Goal: Task Accomplishment & Management: Manage account settings

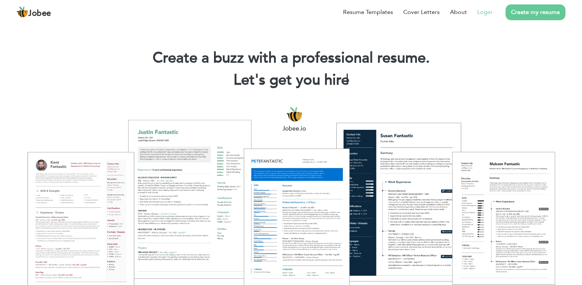
click at [482, 10] on link "Login" at bounding box center [484, 12] width 15 height 9
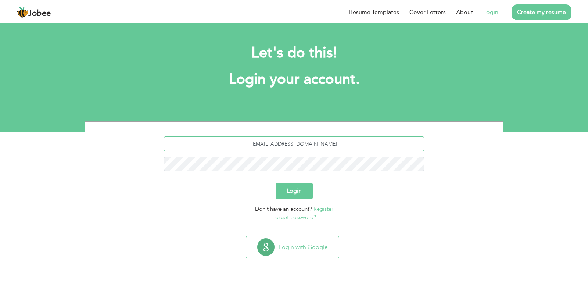
click at [330, 142] on input "alirathore490@gmail.com" at bounding box center [294, 143] width 261 height 15
type input "s"
type input "a"
type input "sa"
drag, startPoint x: 339, startPoint y: 150, endPoint x: 253, endPoint y: 153, distance: 86.1
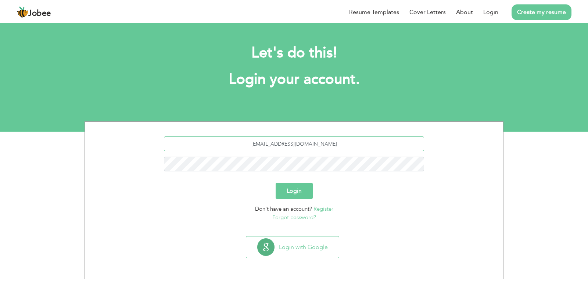
click at [253, 151] on input "[EMAIL_ADDRESS][DOMAIN_NAME]" at bounding box center [294, 143] width 261 height 15
type input "sabahmuqaddas"
click at [276, 183] on button "Login" at bounding box center [294, 191] width 37 height 16
drag, startPoint x: 327, startPoint y: 144, endPoint x: 229, endPoint y: 150, distance: 98.3
click at [229, 150] on input "alirathore490@gmail.com" at bounding box center [294, 143] width 261 height 15
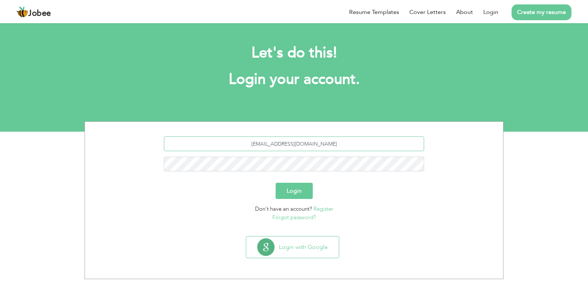
type input "[EMAIL_ADDRESS][DOMAIN_NAME]"
click at [276, 183] on button "Login" at bounding box center [294, 191] width 37 height 16
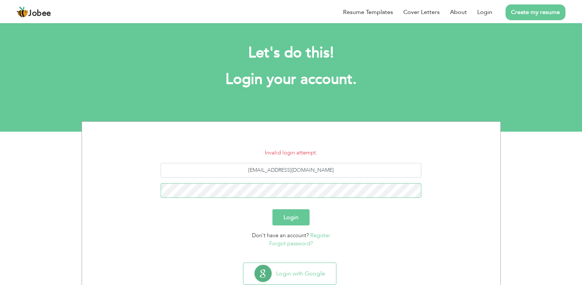
click at [272, 209] on button "Login" at bounding box center [290, 217] width 37 height 16
click at [301, 242] on link "Forgot password?" at bounding box center [291, 243] width 44 height 7
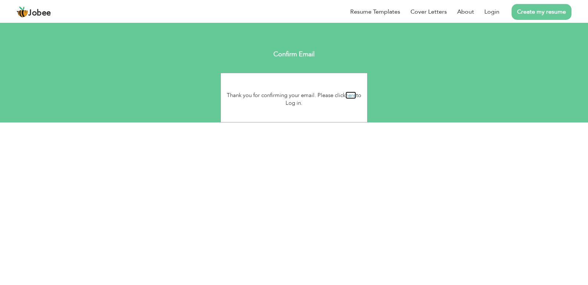
click at [354, 94] on link "here" at bounding box center [350, 95] width 11 height 7
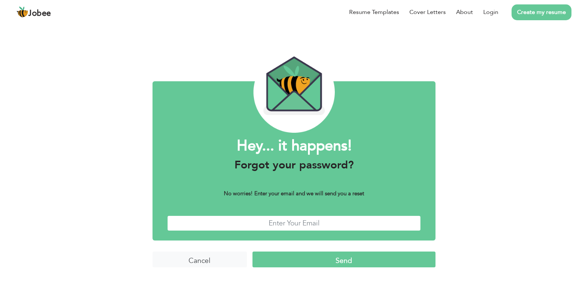
click at [293, 222] on input "text" at bounding box center [294, 223] width 254 height 16
type input "asaba0511@gmail.com"
click at [252, 251] on input "Send" at bounding box center [343, 259] width 183 height 16
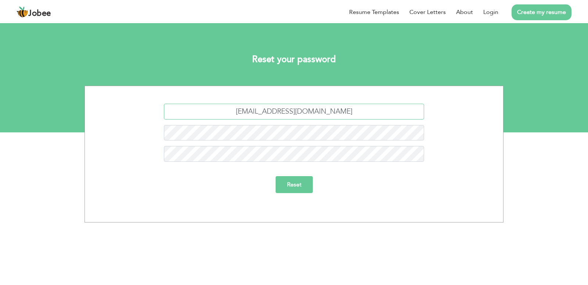
drag, startPoint x: 295, startPoint y: 111, endPoint x: 232, endPoint y: 121, distance: 64.5
click at [232, 119] on input "[EMAIL_ADDRESS][DOMAIN_NAME]" at bounding box center [294, 112] width 261 height 16
type input "[EMAIL_ADDRESS][DOMAIN_NAME]"
click at [298, 189] on input "Reset" at bounding box center [294, 184] width 37 height 17
click at [288, 192] on input "Reset" at bounding box center [294, 192] width 37 height 17
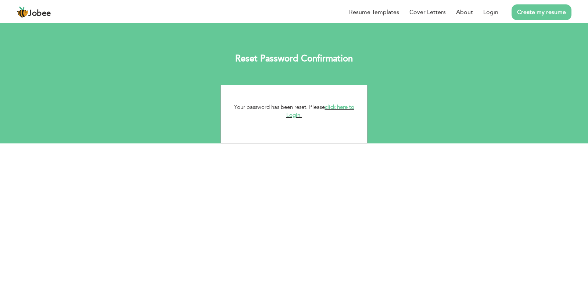
click at [336, 107] on link "click here to Login." at bounding box center [320, 111] width 68 height 16
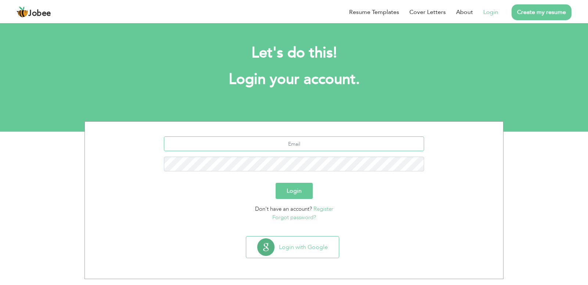
click at [277, 147] on input "text" at bounding box center [294, 143] width 261 height 15
type input "asaba0511@gmail.com"
click at [284, 189] on button "Login" at bounding box center [294, 191] width 37 height 16
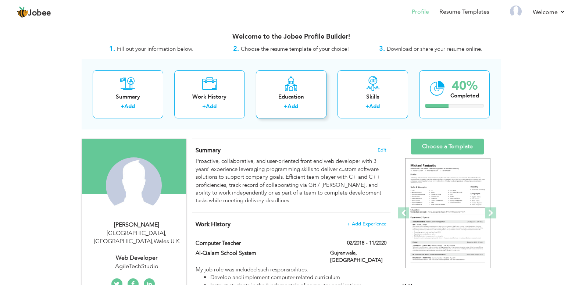
click at [282, 93] on div "Education" at bounding box center [291, 97] width 59 height 8
radio input "true"
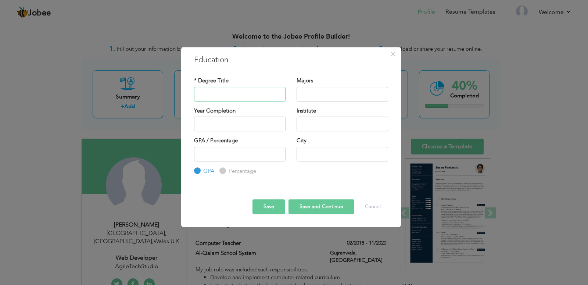
click at [240, 95] on input "text" at bounding box center [240, 94] width 92 height 15
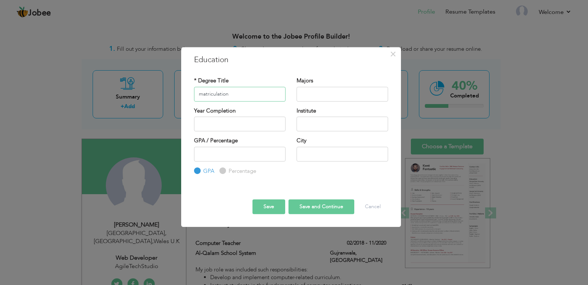
type input "matriculation"
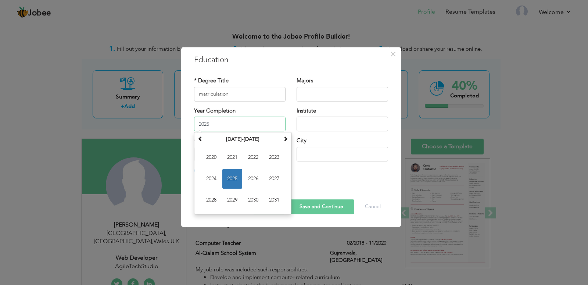
click at [241, 118] on input "2025" at bounding box center [240, 123] width 92 height 15
type input "2"
click at [201, 140] on span at bounding box center [200, 138] width 5 height 5
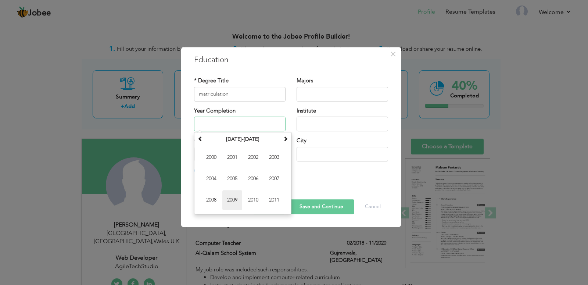
click at [236, 199] on span "2009" at bounding box center [232, 200] width 20 height 20
type input "2009"
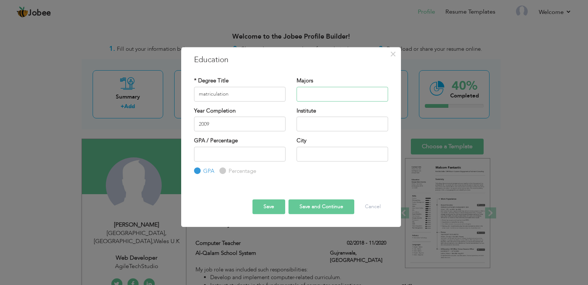
click at [330, 90] on input "text" at bounding box center [343, 94] width 92 height 15
type input "science"
click at [326, 119] on input "text" at bounding box center [343, 123] width 92 height 15
type input "g"
type input "[GEOGRAPHIC_DATA]"
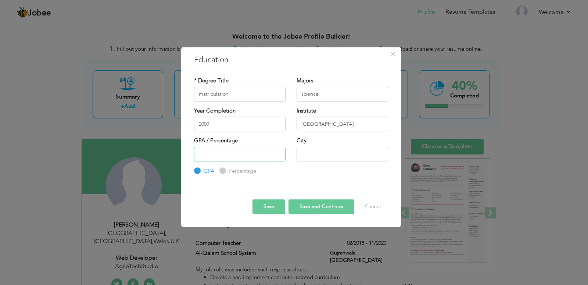
click at [248, 158] on input "number" at bounding box center [240, 154] width 92 height 15
type input "84"
click at [319, 149] on input "text" at bounding box center [343, 154] width 92 height 15
type input "Gujranwala"
click at [222, 172] on input "Percentage" at bounding box center [221, 170] width 5 height 5
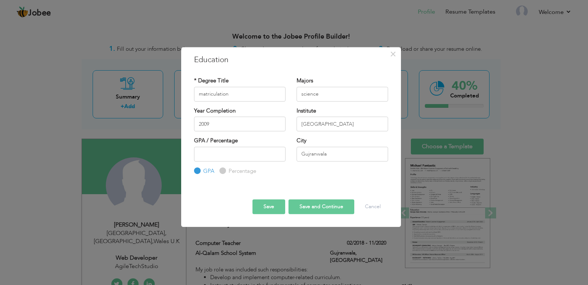
radio input "true"
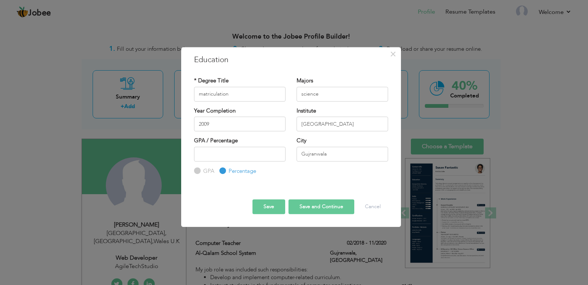
click at [313, 210] on button "Save and Continue" at bounding box center [321, 206] width 66 height 15
radio input "true"
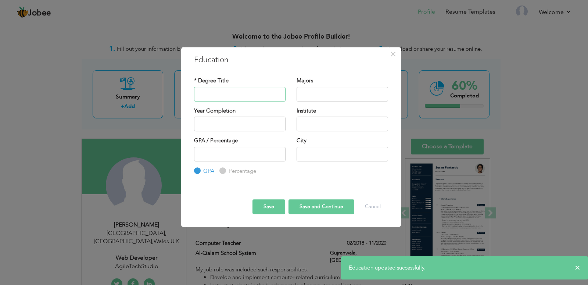
click at [225, 98] on input "text" at bounding box center [240, 94] width 92 height 15
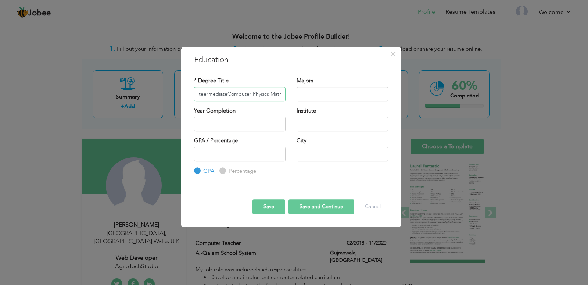
scroll to position [0, 7]
drag, startPoint x: 282, startPoint y: 93, endPoint x: 226, endPoint y: 92, distance: 56.3
click at [226, 92] on input "InteermediateComputer Physics Maths" at bounding box center [240, 94] width 92 height 15
paste input "Computer Physics Maths"
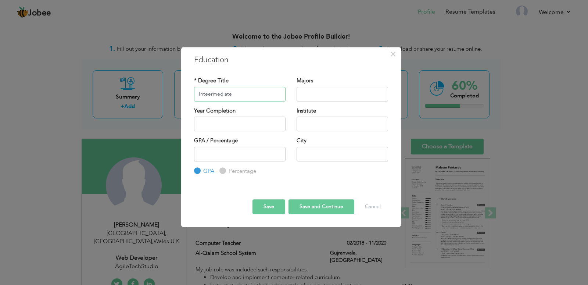
type input "Inteermediate"
click at [350, 90] on input "text" at bounding box center [343, 94] width 92 height 15
paste input "Computer Physics Maths"
type input "Computer Physics Maths"
click at [242, 122] on input "text" at bounding box center [240, 123] width 92 height 15
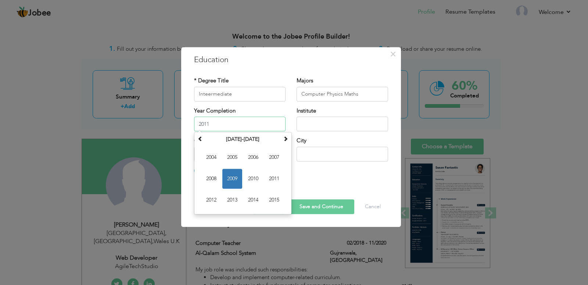
type input "2011"
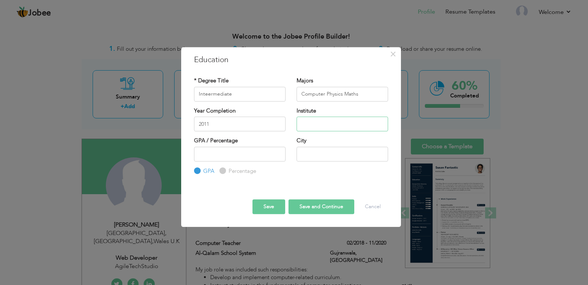
click at [314, 125] on input "text" at bounding box center [343, 123] width 92 height 15
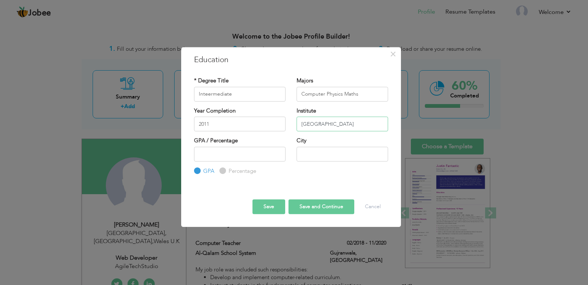
type input "[GEOGRAPHIC_DATA]"
click at [222, 154] on input "number" at bounding box center [240, 154] width 92 height 15
drag, startPoint x: 222, startPoint y: 154, endPoint x: 162, endPoint y: 154, distance: 59.5
click at [194, 154] on input "number" at bounding box center [240, 154] width 92 height 15
type input "74"
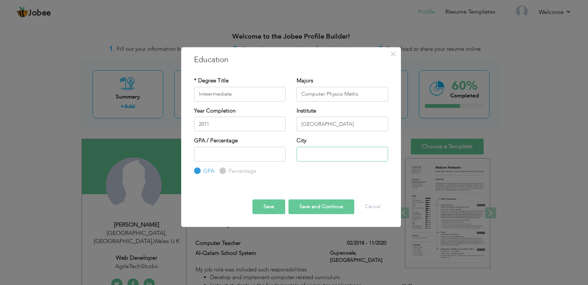
click at [316, 155] on input "text" at bounding box center [343, 154] width 92 height 15
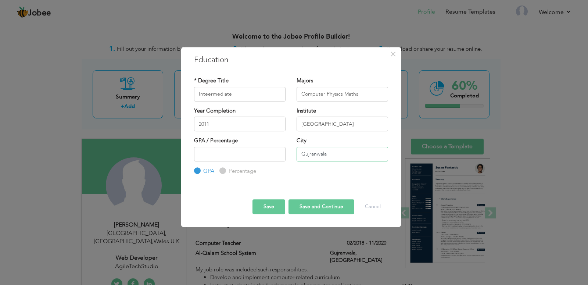
type input "Gujranwala"
click at [222, 171] on input "Percentage" at bounding box center [221, 170] width 5 height 5
radio input "true"
click at [304, 210] on button "Save and Continue" at bounding box center [321, 206] width 66 height 15
radio input "true"
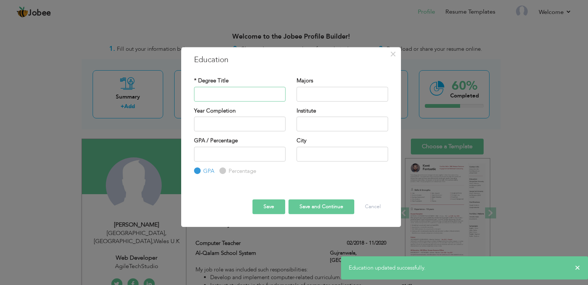
click at [225, 97] on input "text" at bounding box center [240, 94] width 92 height 15
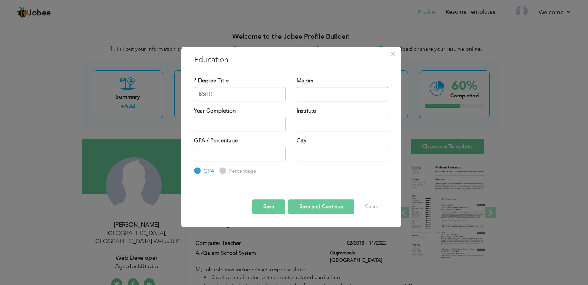
click at [354, 92] on input "text" at bounding box center [343, 94] width 92 height 15
click at [213, 91] on input "BS(IT)" at bounding box center [240, 94] width 92 height 15
type input "BS"
click at [323, 90] on input "text" at bounding box center [343, 94] width 92 height 15
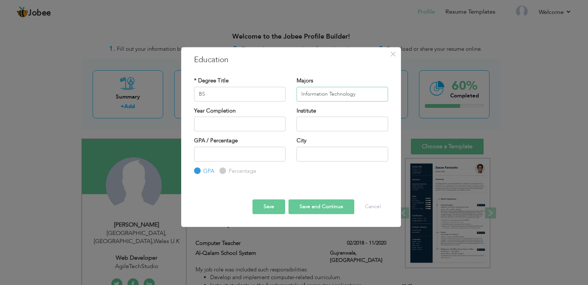
type input "Information Technology"
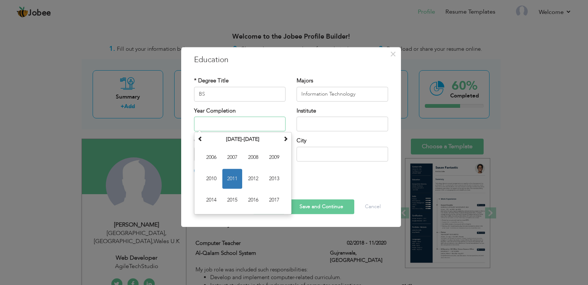
click at [258, 121] on input "text" at bounding box center [240, 123] width 92 height 15
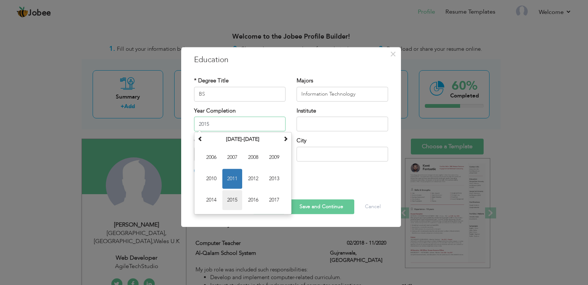
click at [240, 195] on span "2015" at bounding box center [232, 200] width 20 height 20
type input "2015"
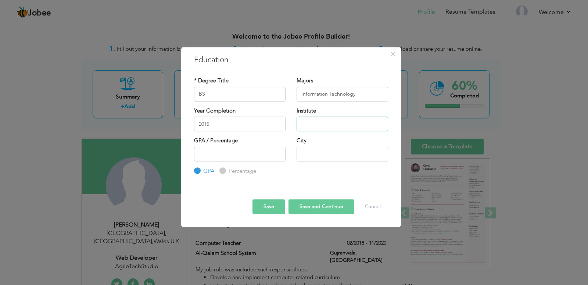
click at [312, 127] on input "text" at bounding box center [343, 123] width 92 height 15
type input "P"
click at [309, 121] on input "UNiversity of Punjab" at bounding box center [343, 123] width 92 height 15
type input "[GEOGRAPHIC_DATA]"
click at [214, 159] on input "number" at bounding box center [240, 154] width 92 height 15
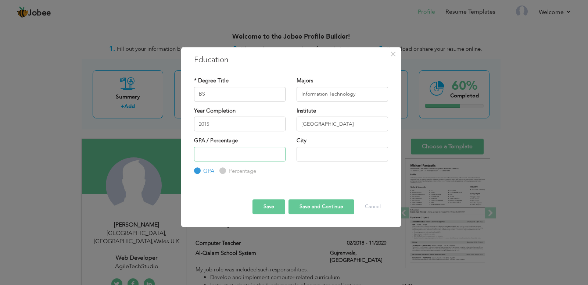
drag, startPoint x: 214, startPoint y: 159, endPoint x: 118, endPoint y: 167, distance: 96.6
click at [194, 161] on input "number" at bounding box center [240, 154] width 92 height 15
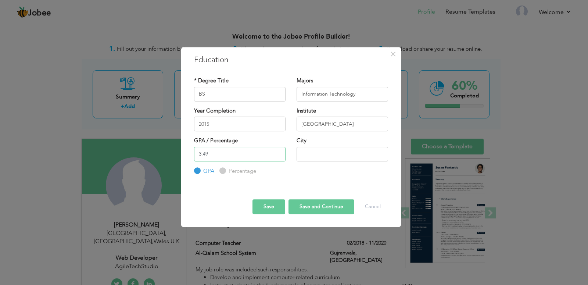
type input "3.49"
click at [348, 151] on input "text" at bounding box center [343, 154] width 92 height 15
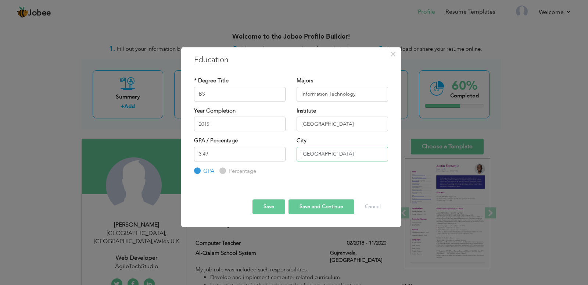
type input "[GEOGRAPHIC_DATA]"
click at [317, 207] on button "Save and Continue" at bounding box center [321, 206] width 66 height 15
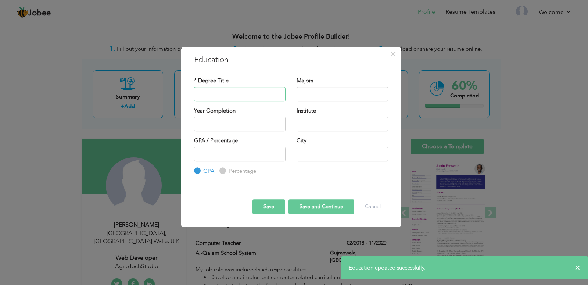
click at [216, 95] on input "text" at bounding box center [240, 94] width 92 height 15
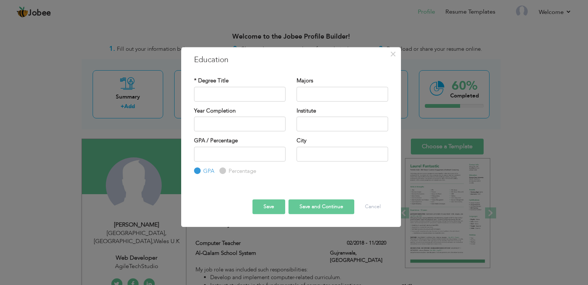
click at [266, 204] on button "Save" at bounding box center [268, 206] width 33 height 15
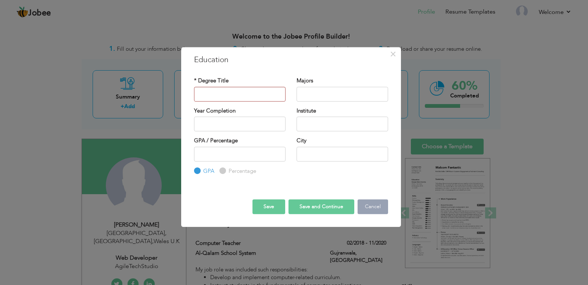
click at [371, 209] on button "Cancel" at bounding box center [373, 206] width 31 height 15
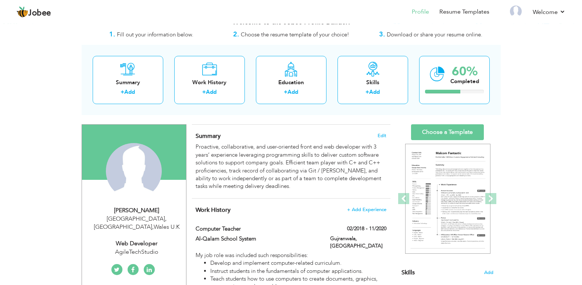
scroll to position [15, 0]
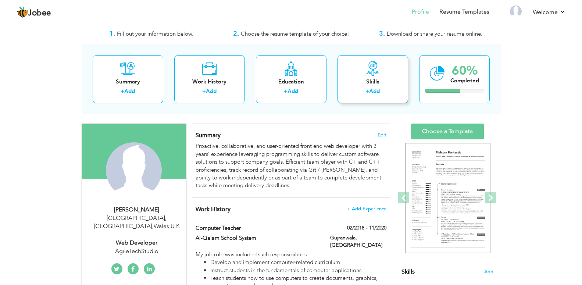
click at [377, 82] on div "Skills" at bounding box center [372, 82] width 59 height 8
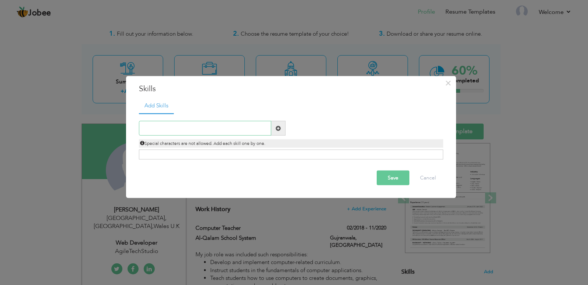
click at [169, 133] on input "text" at bounding box center [205, 128] width 132 height 15
type input "C++"
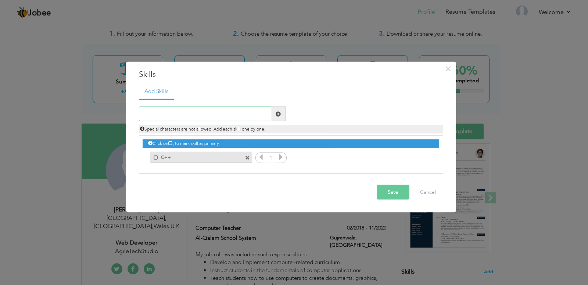
type input "c"
type input "C#"
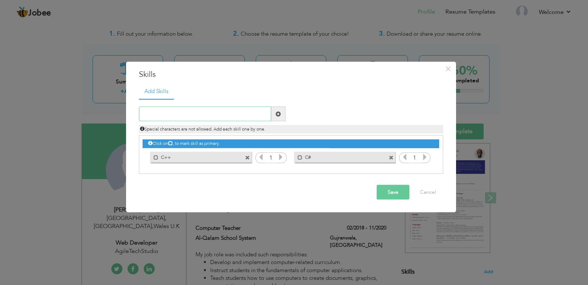
type input "C"
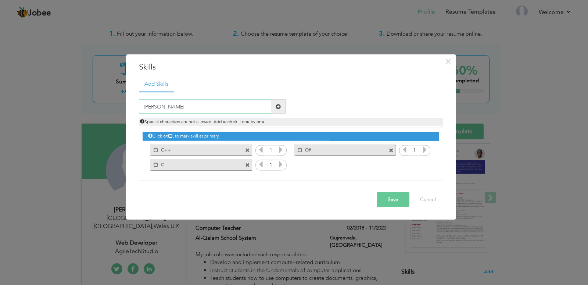
type input "J"
type input "Java"
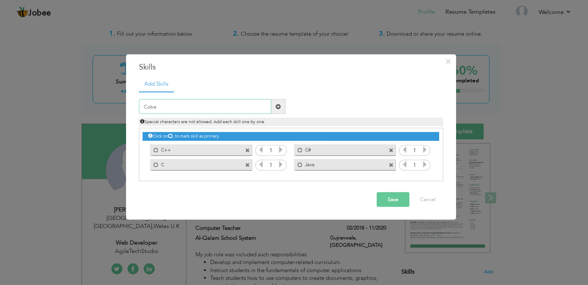
type input "Cobal"
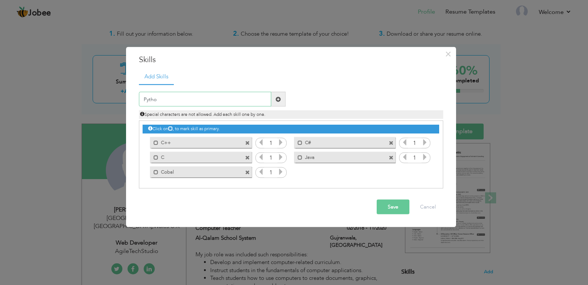
type input "Python"
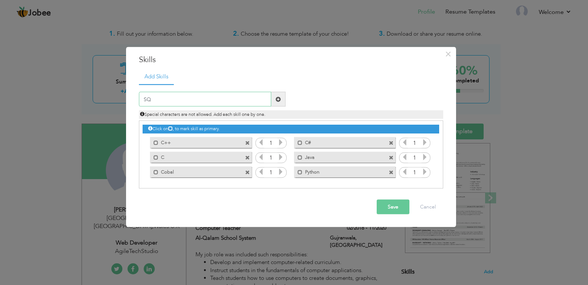
type input "SQL"
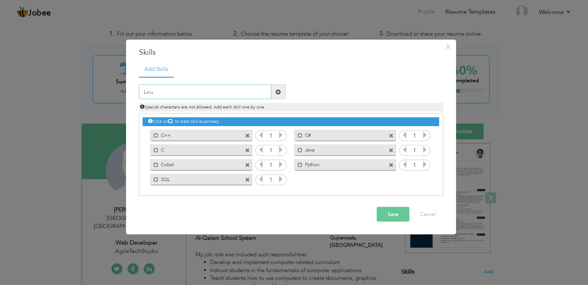
type input "Linux"
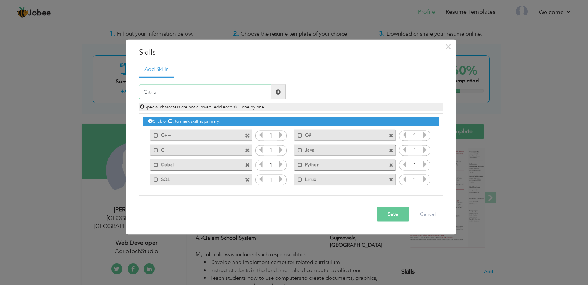
type input "Github"
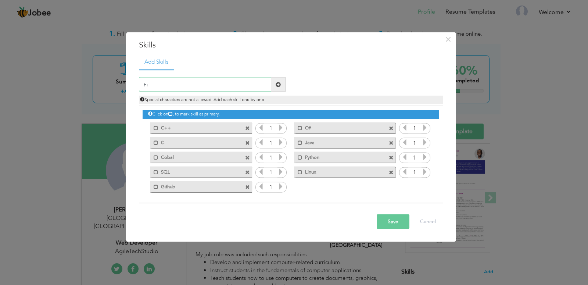
type input "F"
type input "Python"
click at [425, 129] on icon at bounding box center [425, 127] width 7 height 7
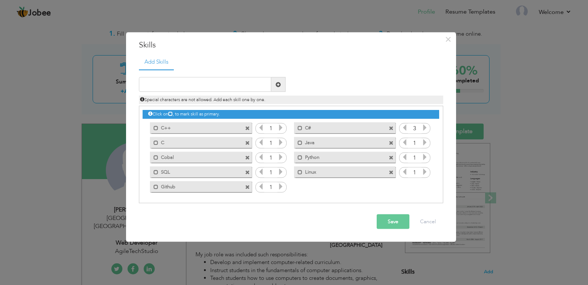
click at [425, 129] on icon at bounding box center [425, 127] width 7 height 7
click at [282, 129] on icon at bounding box center [280, 127] width 7 height 7
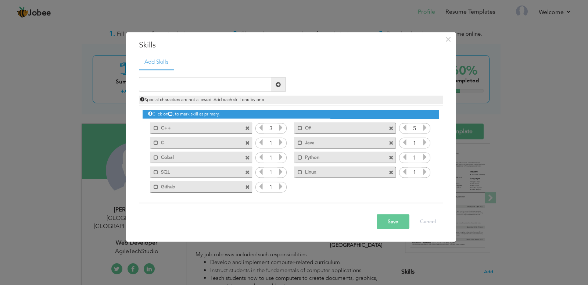
click at [282, 129] on icon at bounding box center [280, 127] width 7 height 7
click at [280, 141] on icon at bounding box center [280, 142] width 7 height 7
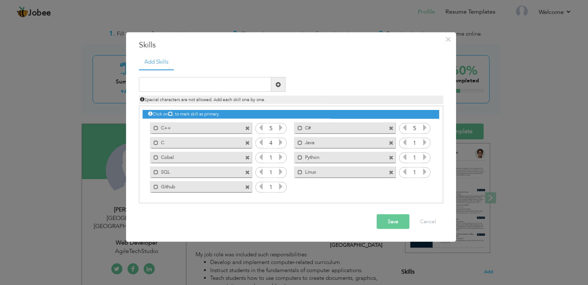
click at [280, 141] on icon at bounding box center [280, 142] width 7 height 7
click at [280, 170] on icon at bounding box center [280, 171] width 7 height 7
drag, startPoint x: 280, startPoint y: 170, endPoint x: 280, endPoint y: 160, distance: 9.9
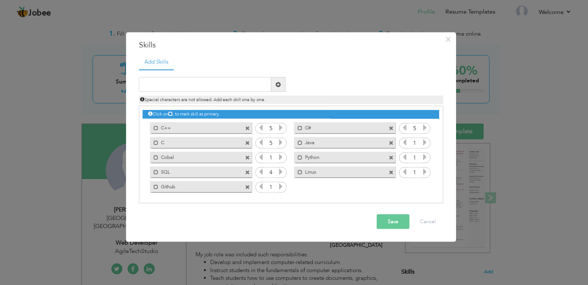
click at [280, 160] on div "Click on , to mark skill as primary. Mark as primary skill. C++ 1 C# 1 C 1 Java…" at bounding box center [291, 149] width 296 height 87
click at [280, 159] on icon at bounding box center [280, 157] width 7 height 7
click at [282, 187] on icon at bounding box center [280, 186] width 7 height 7
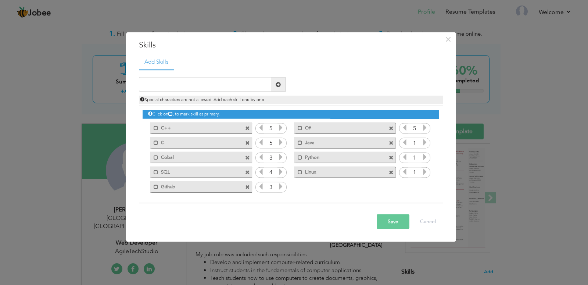
click at [282, 187] on icon at bounding box center [280, 186] width 7 height 7
click at [427, 173] on icon at bounding box center [425, 171] width 7 height 7
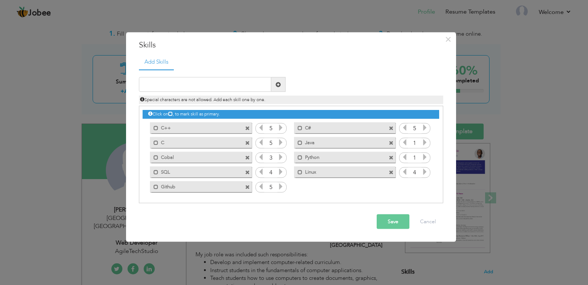
click at [423, 157] on icon at bounding box center [425, 157] width 7 height 7
click at [423, 144] on icon at bounding box center [425, 142] width 7 height 7
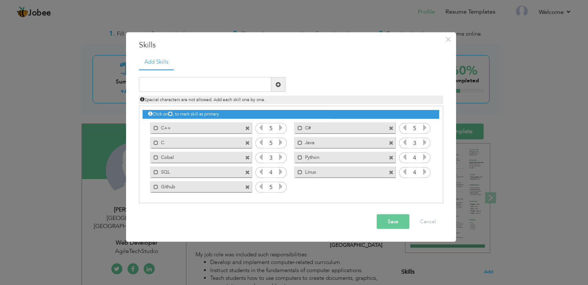
click at [423, 144] on icon at bounding box center [425, 142] width 7 height 7
click at [392, 220] on button "Save" at bounding box center [393, 221] width 33 height 15
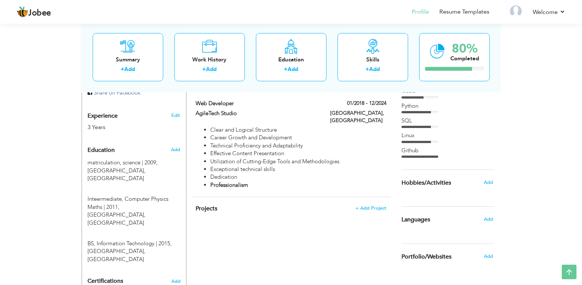
scroll to position [272, 0]
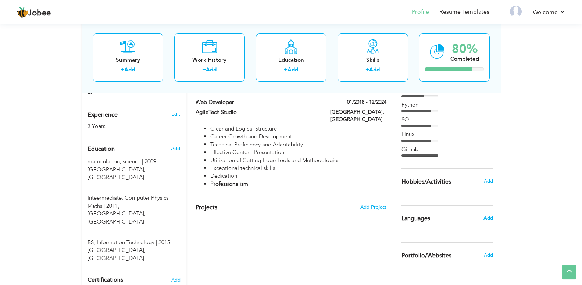
click at [491, 216] on span "Add" at bounding box center [488, 218] width 10 height 7
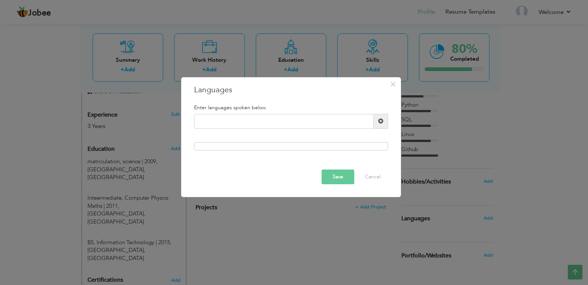
click at [383, 122] on span at bounding box center [381, 121] width 14 height 15
click at [302, 122] on input "text" at bounding box center [284, 121] width 180 height 15
type input "u"
type input "Urdu"
click at [382, 123] on span at bounding box center [380, 120] width 5 height 5
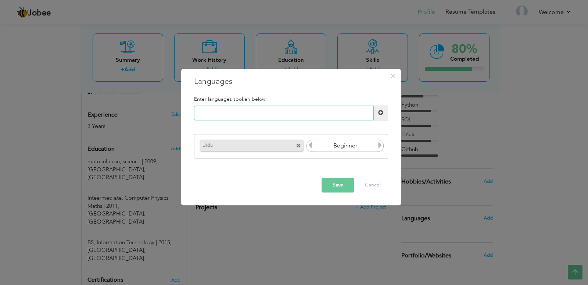
click at [319, 114] on input "text" at bounding box center [284, 112] width 180 height 15
type input "Arabic"
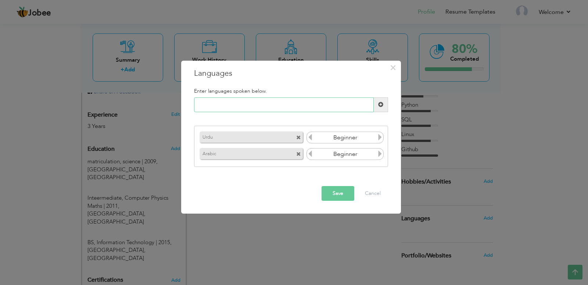
click at [305, 101] on input "text" at bounding box center [284, 104] width 180 height 15
type input "English"
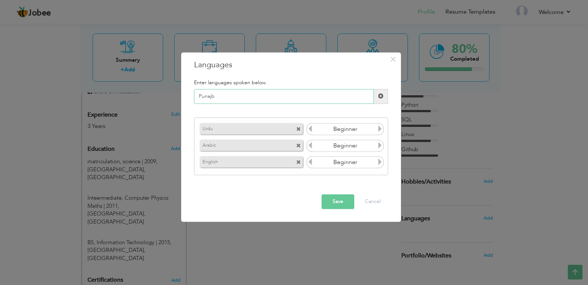
type input "Punajbi"
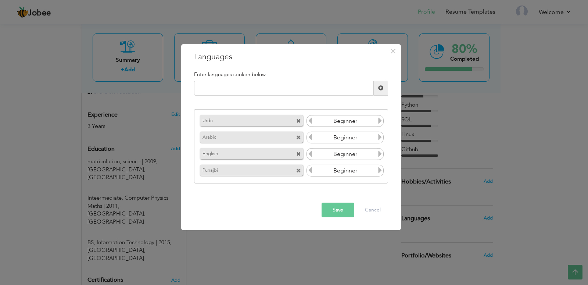
click at [382, 123] on icon at bounding box center [380, 120] width 7 height 7
click at [381, 140] on icon at bounding box center [380, 137] width 7 height 7
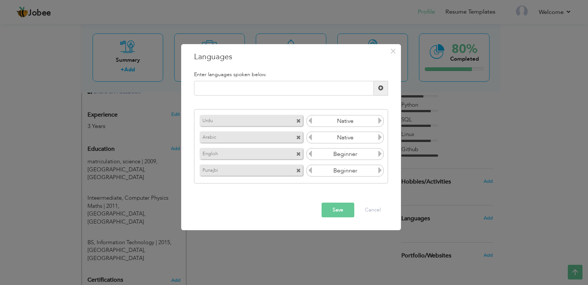
click at [379, 155] on icon at bounding box center [380, 153] width 7 height 7
click at [311, 156] on icon at bounding box center [310, 153] width 7 height 7
click at [377, 156] on icon at bounding box center [380, 153] width 7 height 7
click at [379, 171] on icon at bounding box center [380, 170] width 7 height 7
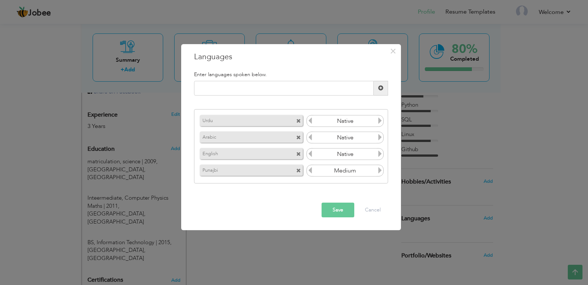
click at [379, 171] on icon at bounding box center [380, 170] width 7 height 7
click at [309, 139] on icon at bounding box center [310, 137] width 7 height 7
click at [335, 211] on button "Save" at bounding box center [338, 209] width 33 height 15
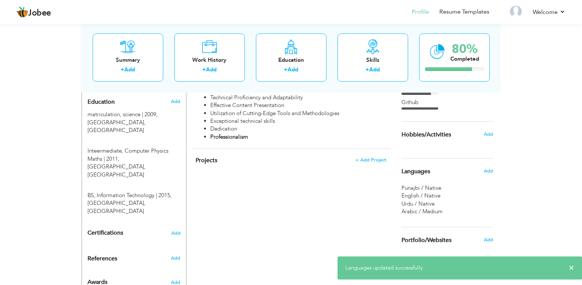
scroll to position [325, 0]
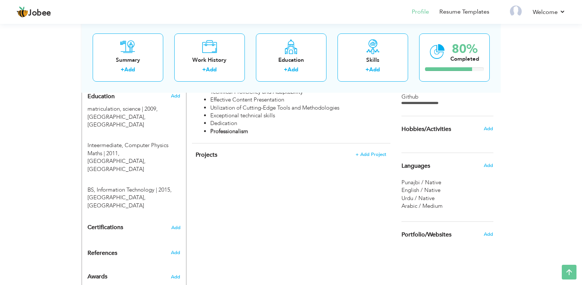
click at [222, 151] on h4 "Projects + Add Project" at bounding box center [291, 154] width 190 height 7
click at [175, 225] on span "Add" at bounding box center [176, 227] width 10 height 5
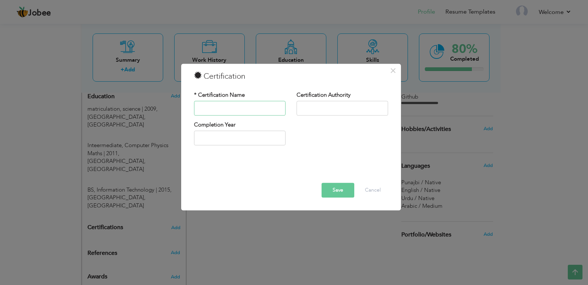
click at [247, 110] on input "text" at bounding box center [240, 108] width 92 height 15
click at [239, 105] on input "text" at bounding box center [240, 108] width 92 height 15
type input "Punjab Information Technical Board"
drag, startPoint x: 283, startPoint y: 105, endPoint x: 101, endPoint y: 95, distance: 182.2
click at [101, 95] on div "× Certification * Certification Name Punjab Information Technical Board Certifi…" at bounding box center [294, 142] width 588 height 285
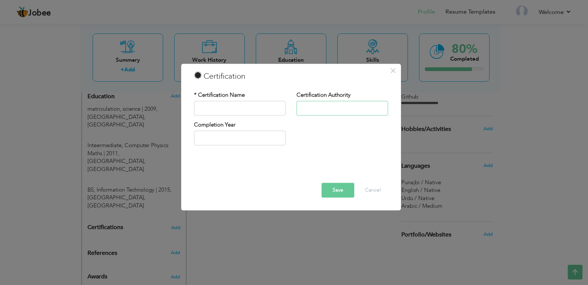
click at [320, 111] on input "text" at bounding box center [343, 108] width 92 height 15
paste input "Punjab Information Technical Board"
type input "Punjab Information Technical Board"
click at [257, 105] on input "text" at bounding box center [240, 108] width 92 height 15
type input "Freelancing"
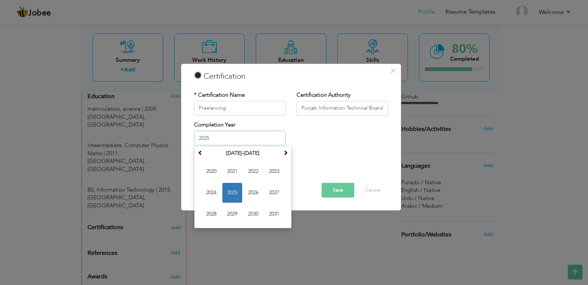
click at [265, 136] on input "2025" at bounding box center [240, 138] width 92 height 15
click at [202, 152] on span at bounding box center [200, 152] width 5 height 5
click at [232, 216] on span "2019" at bounding box center [232, 214] width 20 height 20
type input "2019"
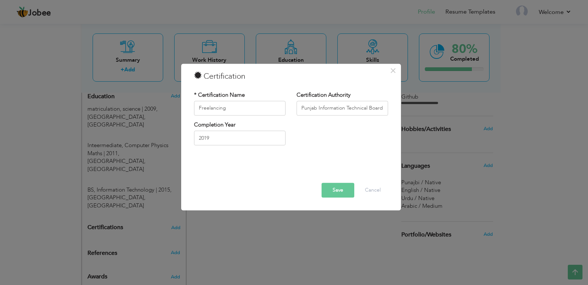
click at [338, 191] on button "Save" at bounding box center [338, 190] width 33 height 15
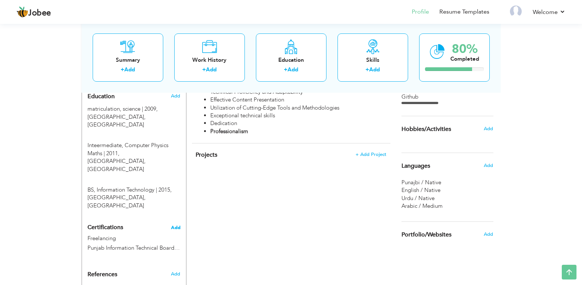
click at [175, 225] on span "Add" at bounding box center [176, 227] width 10 height 5
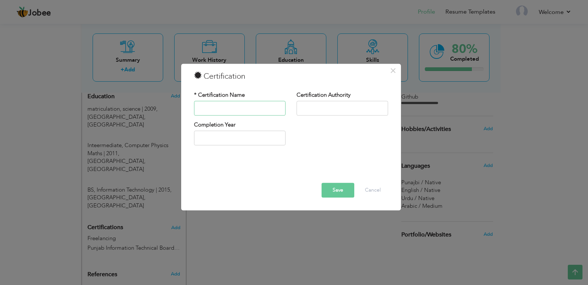
click at [242, 111] on input "text" at bounding box center [240, 108] width 92 height 15
click at [205, 108] on input "Latop" at bounding box center [240, 108] width 92 height 15
click at [228, 107] on input "Laptop" at bounding box center [240, 108] width 92 height 15
type input "Laptop Awarded"
click at [303, 106] on input "text" at bounding box center [343, 108] width 92 height 15
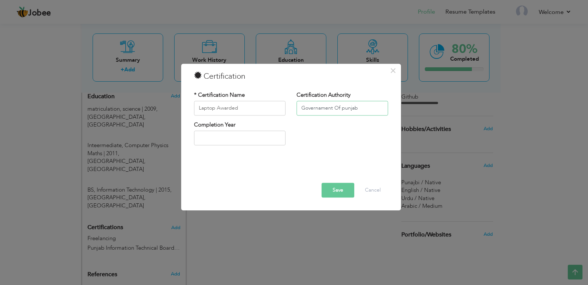
type input "Governament Of punjab"
click at [210, 135] on input "text" at bounding box center [240, 138] width 92 height 15
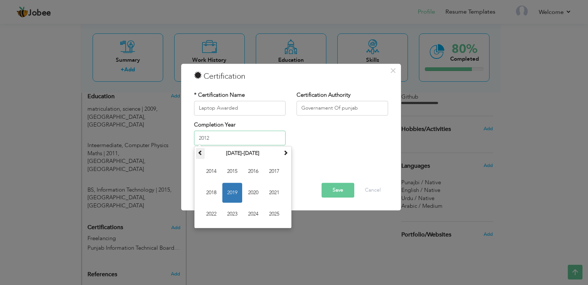
click at [200, 150] on span at bounding box center [200, 152] width 5 height 5
click at [213, 213] on span "2012" at bounding box center [211, 214] width 20 height 20
type input "2012"
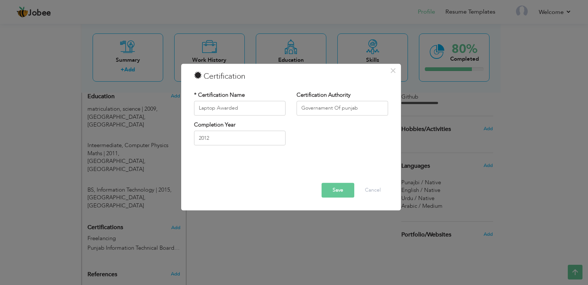
click at [349, 187] on button "Save" at bounding box center [338, 190] width 33 height 15
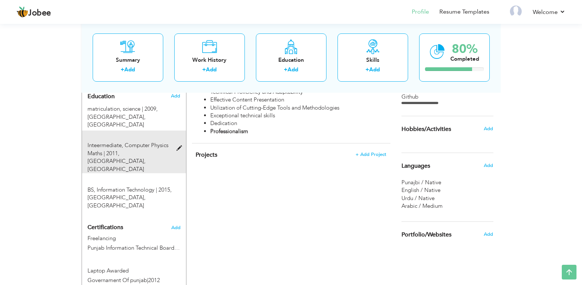
click at [176, 141] on div "Inteermediate, Computer Physics Maths | 2011, Superior science college, Gujranw…" at bounding box center [129, 157] width 95 height 32
type input "Inteermediate"
type input "Computer Physics Maths"
type input "2011"
type input "[GEOGRAPHIC_DATA]"
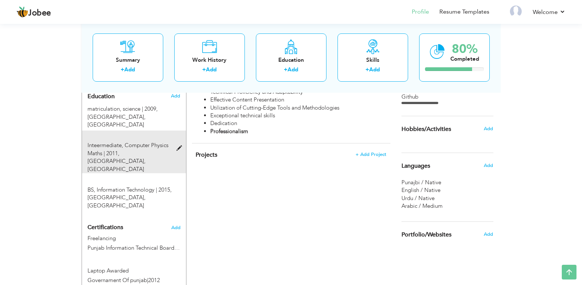
radio input "false"
radio input "true"
type input "Gujranwala"
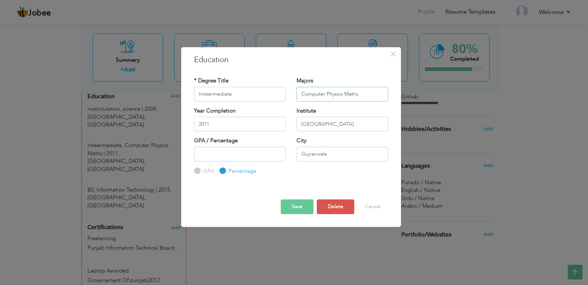
drag, startPoint x: 369, startPoint y: 90, endPoint x: 244, endPoint y: 103, distance: 126.0
click at [297, 101] on input "Computer Physics Maths" at bounding box center [343, 94] width 92 height 15
type input "ICS (Physics)"
click at [210, 94] on input "Inteermediate" at bounding box center [240, 94] width 92 height 15
type input "Intermediate"
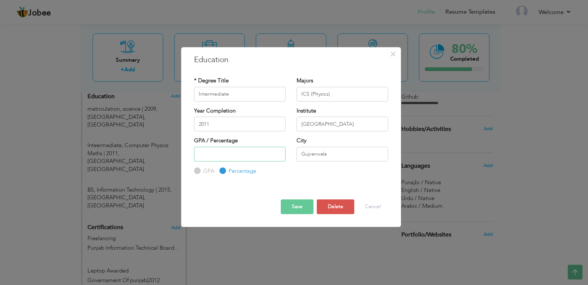
click at [237, 157] on input "number" at bounding box center [240, 154] width 92 height 15
type input "74"
click at [291, 207] on button "Save" at bounding box center [297, 206] width 33 height 15
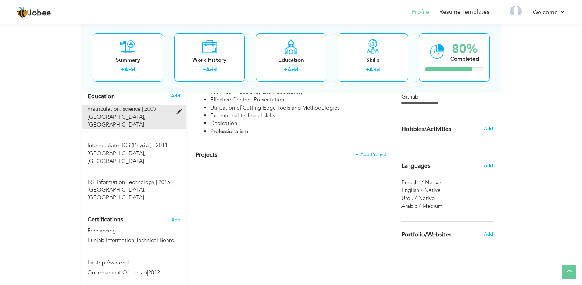
click at [177, 109] on span at bounding box center [180, 112] width 9 height 6
type input "matriculation"
type input "science"
type input "2009"
type input "[GEOGRAPHIC_DATA]"
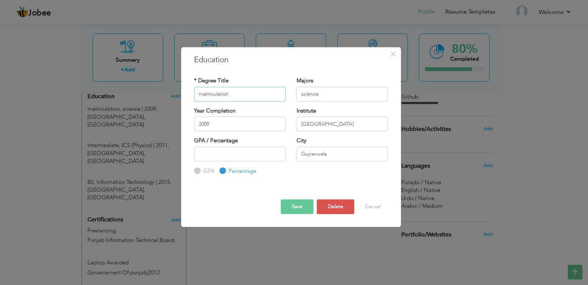
drag, startPoint x: 204, startPoint y: 93, endPoint x: 187, endPoint y: 94, distance: 16.6
click at [194, 94] on input "matriculation" at bounding box center [240, 94] width 92 height 15
type input "Matriculation"
click at [304, 95] on input "science" at bounding box center [343, 94] width 92 height 15
type input "Science"
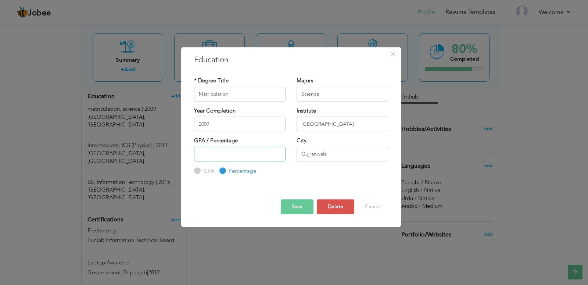
click at [215, 153] on input "number" at bounding box center [240, 154] width 92 height 15
drag, startPoint x: 215, startPoint y: 153, endPoint x: 101, endPoint y: 156, distance: 113.6
click at [194, 155] on input "number" at bounding box center [240, 154] width 92 height 15
type input "84"
click at [302, 209] on button "Save" at bounding box center [297, 206] width 33 height 15
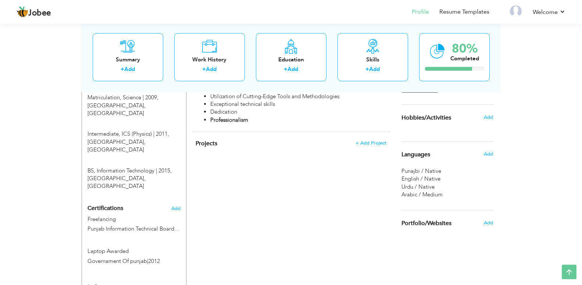
scroll to position [378, 0]
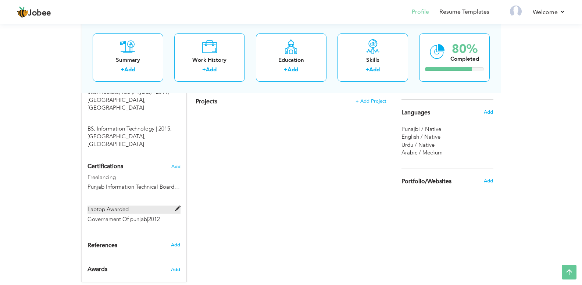
click at [176, 206] on span at bounding box center [178, 209] width 6 height 6
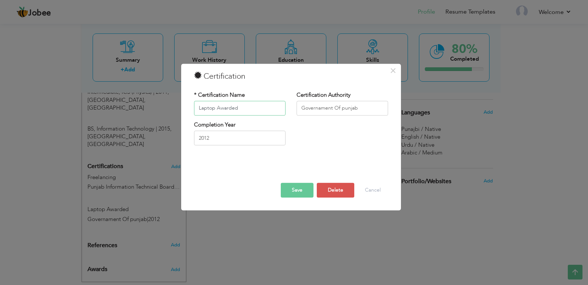
drag, startPoint x: 248, startPoint y: 112, endPoint x: 170, endPoint y: 109, distance: 78.3
click at [194, 109] on input "Laptop Awarded" at bounding box center [240, 108] width 92 height 15
click at [332, 188] on button "Delete" at bounding box center [335, 190] width 37 height 15
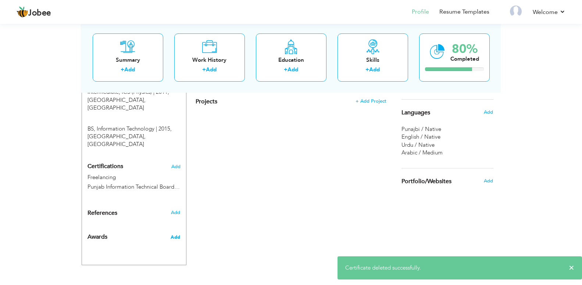
click at [177, 234] on span "Add" at bounding box center [176, 237] width 10 height 7
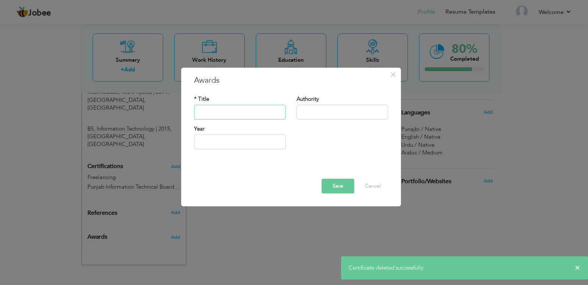
click at [237, 110] on input "text" at bounding box center [240, 112] width 92 height 15
paste input "Laptop Awarded"
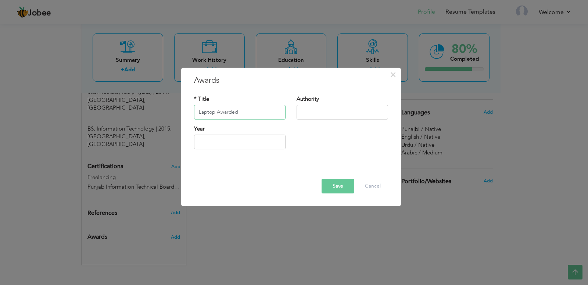
type input "Laptop Awarded"
click at [331, 115] on input "text" at bounding box center [343, 112] width 92 height 15
type input "Governament Of [GEOGRAPHIC_DATA]"
click at [266, 143] on input "2025" at bounding box center [240, 141] width 92 height 15
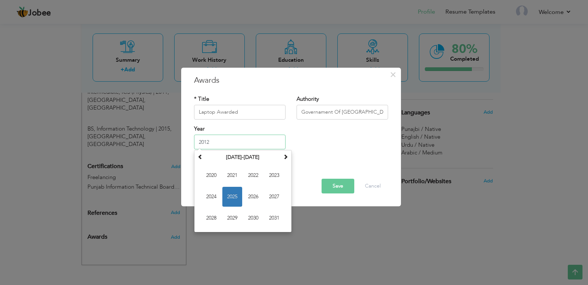
type input "2012"
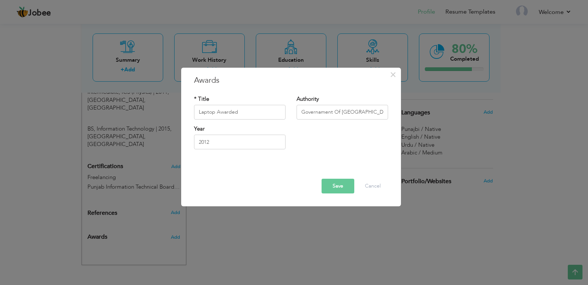
click at [338, 186] on button "Save" at bounding box center [338, 186] width 33 height 15
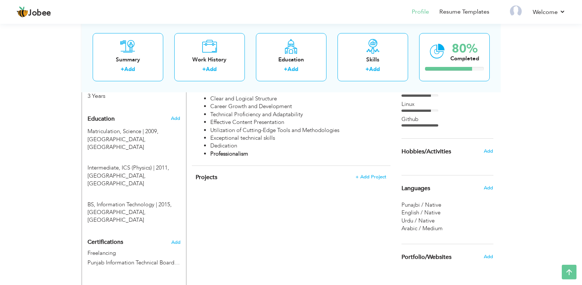
scroll to position [299, 0]
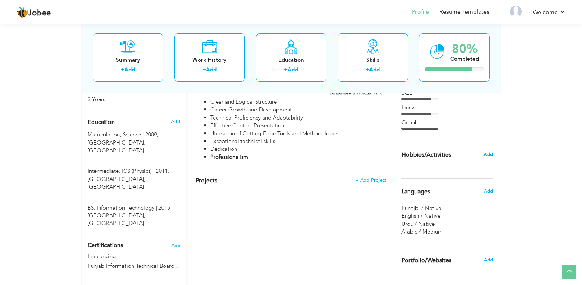
click at [489, 155] on span "Add" at bounding box center [488, 154] width 10 height 7
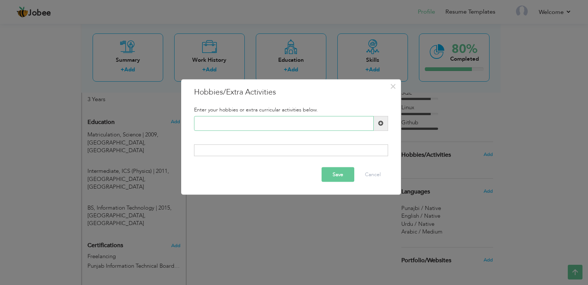
click at [338, 119] on input "text" at bounding box center [284, 123] width 180 height 15
type input "Network Suffering"
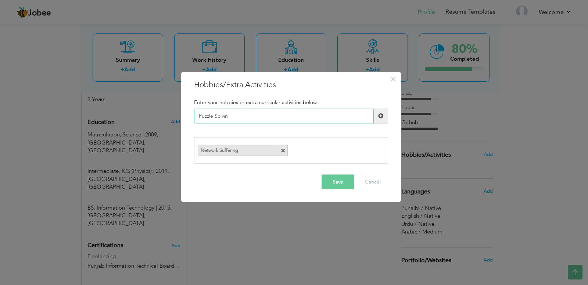
type input "Puzzle Solving"
type input "RND"
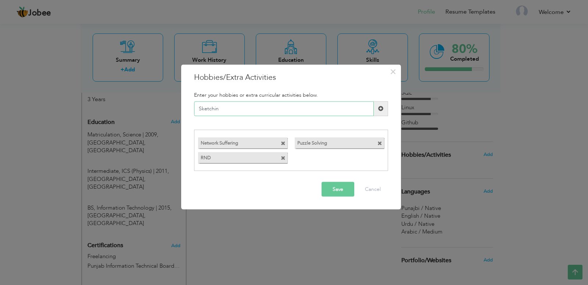
type input "Sketching"
type input "Reading"
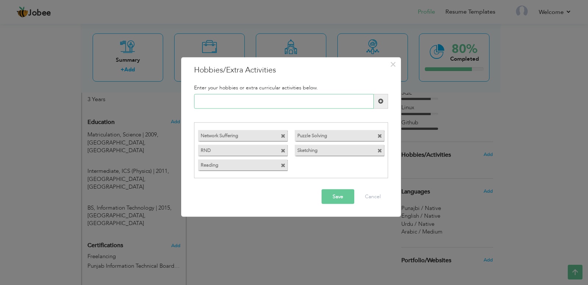
click at [312, 102] on input "text" at bounding box center [284, 101] width 180 height 15
type input "Poetry"
type input "M"
click at [342, 196] on button "Save" at bounding box center [338, 196] width 33 height 15
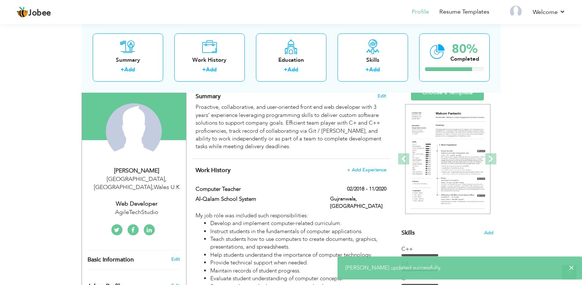
scroll to position [0, 0]
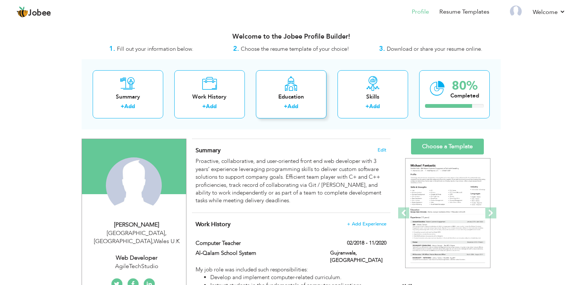
click at [319, 96] on div "Education" at bounding box center [291, 97] width 59 height 8
radio input "true"
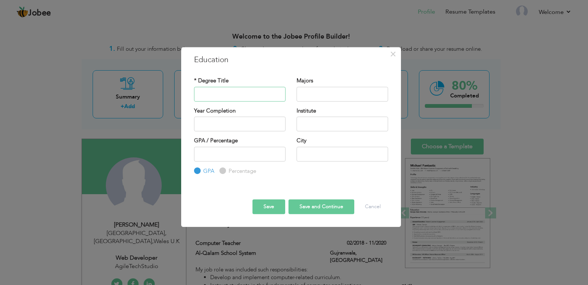
click at [266, 95] on input "text" at bounding box center [240, 94] width 92 height 15
type input "Maters in Research"
click at [352, 87] on input "text" at bounding box center [343, 94] width 92 height 15
type input "S"
type input "Cyber Security"
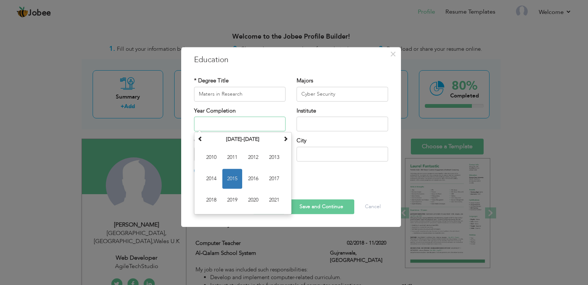
click at [262, 122] on input "text" at bounding box center [240, 123] width 92 height 15
type input "2025"
click at [320, 123] on input "text" at bounding box center [343, 123] width 92 height 15
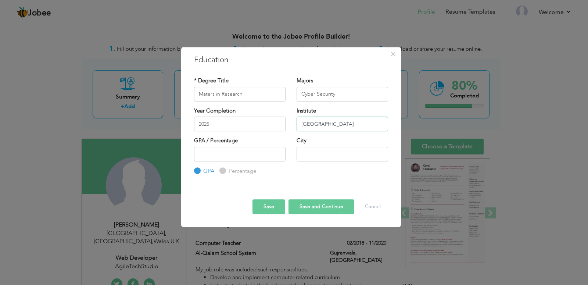
type input "[GEOGRAPHIC_DATA]"
click at [319, 153] on input "text" at bounding box center [343, 154] width 92 height 15
type input "[GEOGRAPHIC_DATA]"
click at [222, 170] on input "Percentage" at bounding box center [221, 170] width 5 height 5
radio input "true"
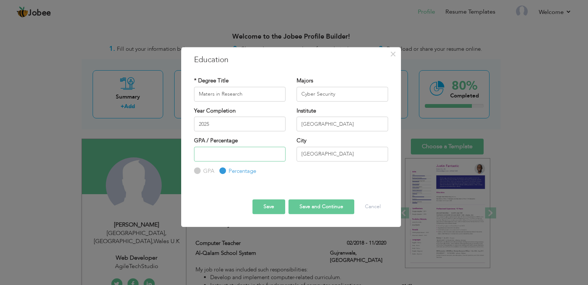
drag, startPoint x: 215, startPoint y: 157, endPoint x: 93, endPoint y: 161, distance: 122.8
click at [194, 161] on input "number" at bounding box center [240, 154] width 92 height 15
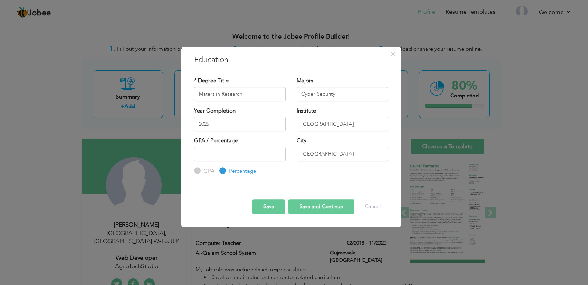
click at [271, 209] on button "Save" at bounding box center [268, 206] width 33 height 15
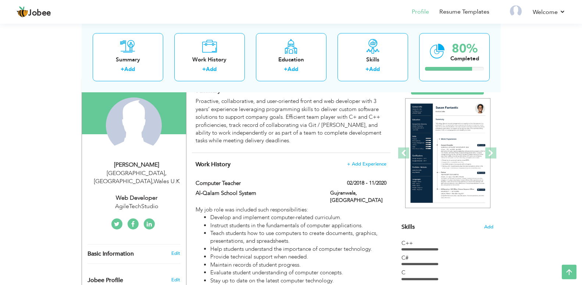
scroll to position [37, 0]
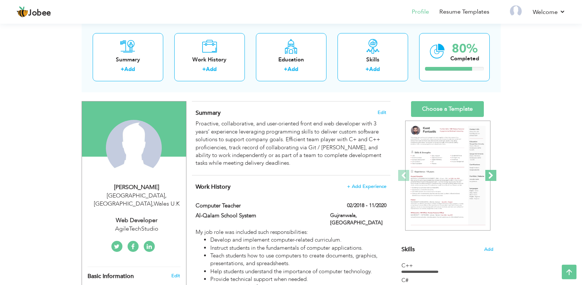
click at [492, 172] on span at bounding box center [490, 175] width 11 height 11
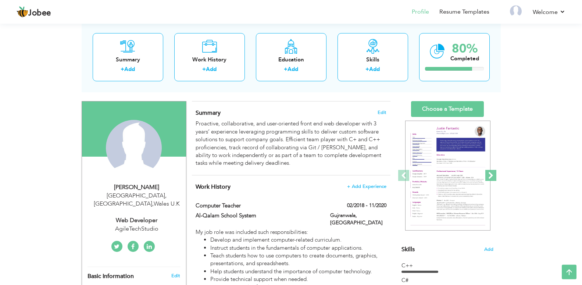
click at [492, 172] on span at bounding box center [490, 175] width 11 height 11
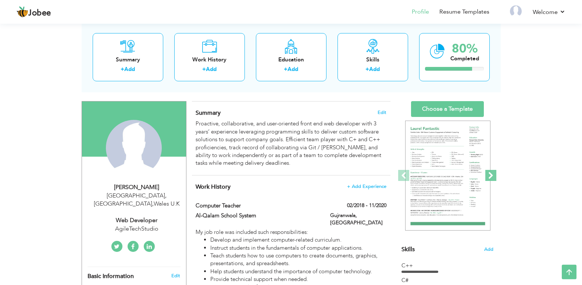
click at [492, 172] on span at bounding box center [490, 175] width 11 height 11
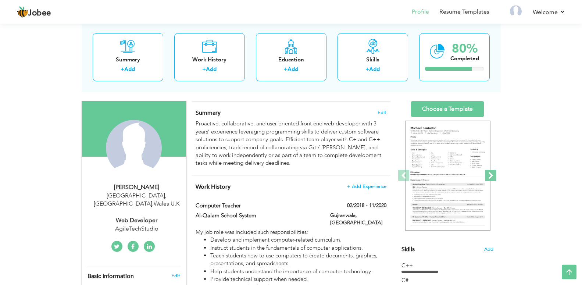
click at [492, 172] on span at bounding box center [490, 175] width 11 height 11
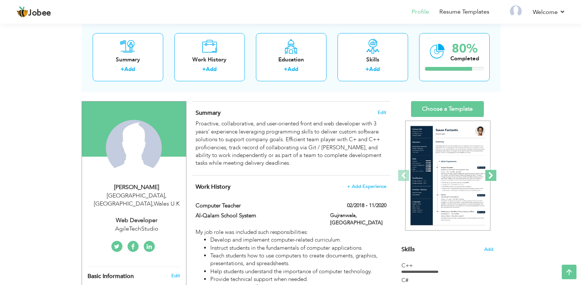
click at [492, 172] on span at bounding box center [490, 175] width 11 height 11
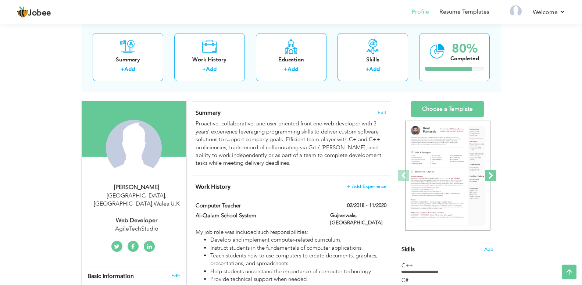
click at [492, 172] on span at bounding box center [490, 175] width 11 height 11
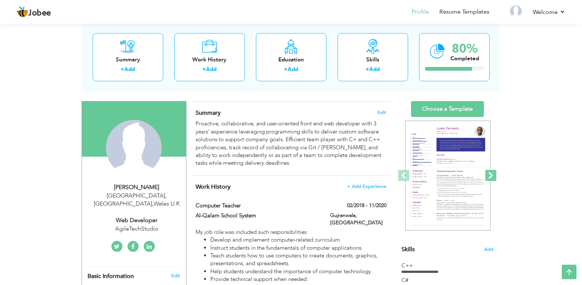
click at [491, 172] on span at bounding box center [490, 175] width 11 height 11
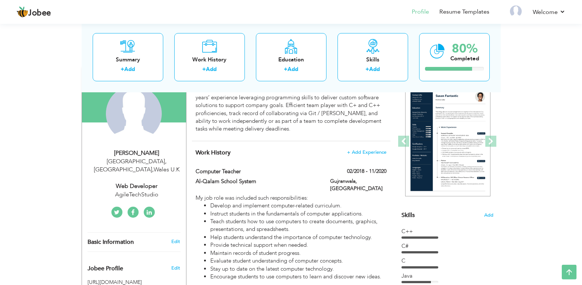
scroll to position [0, 0]
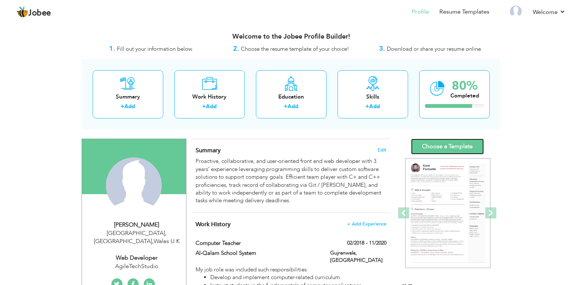
click at [454, 152] on link "Choose a Template" at bounding box center [447, 147] width 73 height 16
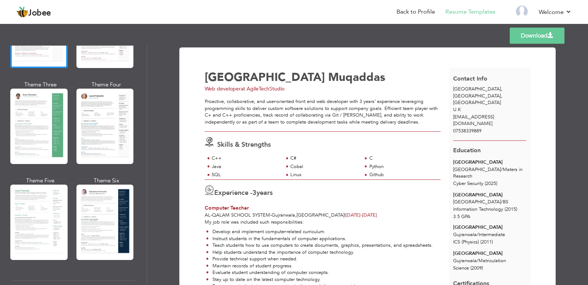
scroll to position [119, 0]
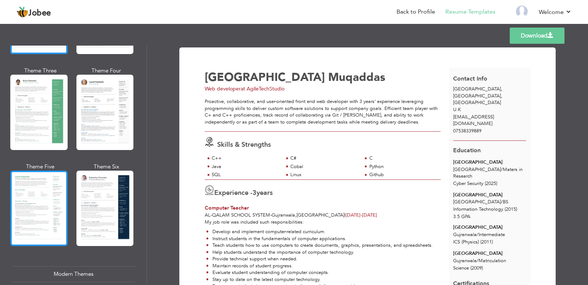
click at [43, 187] on div at bounding box center [38, 208] width 57 height 75
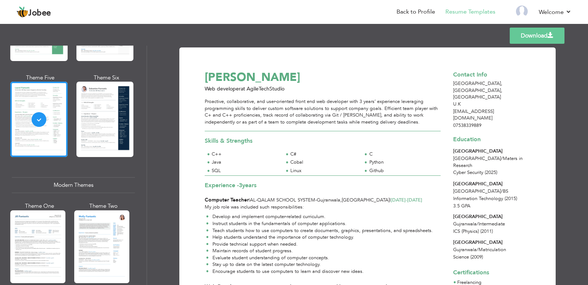
scroll to position [236, 0]
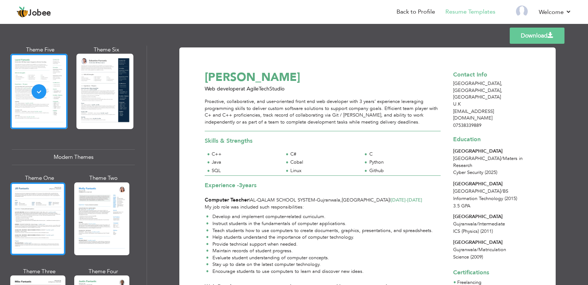
click at [46, 202] on div at bounding box center [37, 218] width 55 height 73
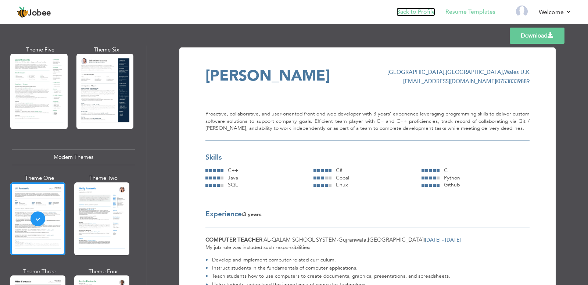
click at [421, 11] on link "Back to Profile" at bounding box center [416, 12] width 39 height 8
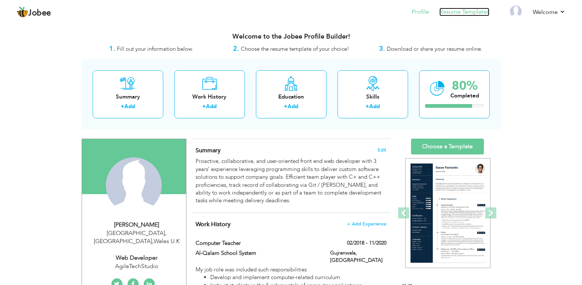
click at [454, 10] on link "Resume Templates" at bounding box center [464, 12] width 50 height 8
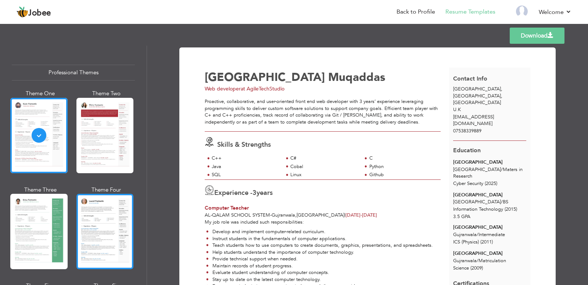
click at [101, 208] on div at bounding box center [104, 231] width 57 height 75
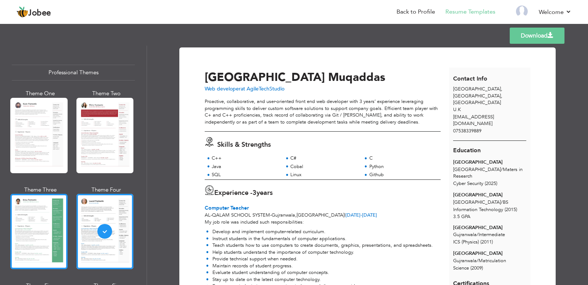
click at [47, 217] on div at bounding box center [38, 231] width 57 height 75
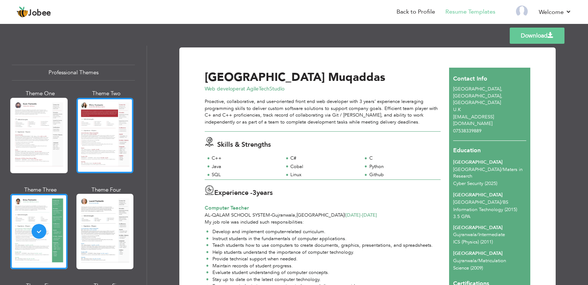
click at [100, 143] on div at bounding box center [104, 135] width 57 height 75
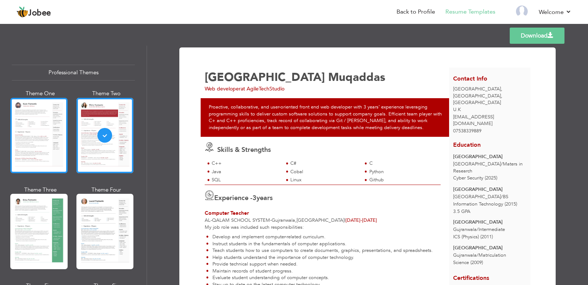
click at [20, 109] on div at bounding box center [38, 135] width 57 height 75
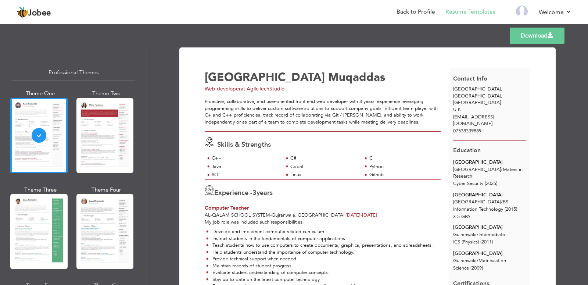
click at [534, 38] on link "Download" at bounding box center [537, 36] width 55 height 16
